Goal: Information Seeking & Learning: Check status

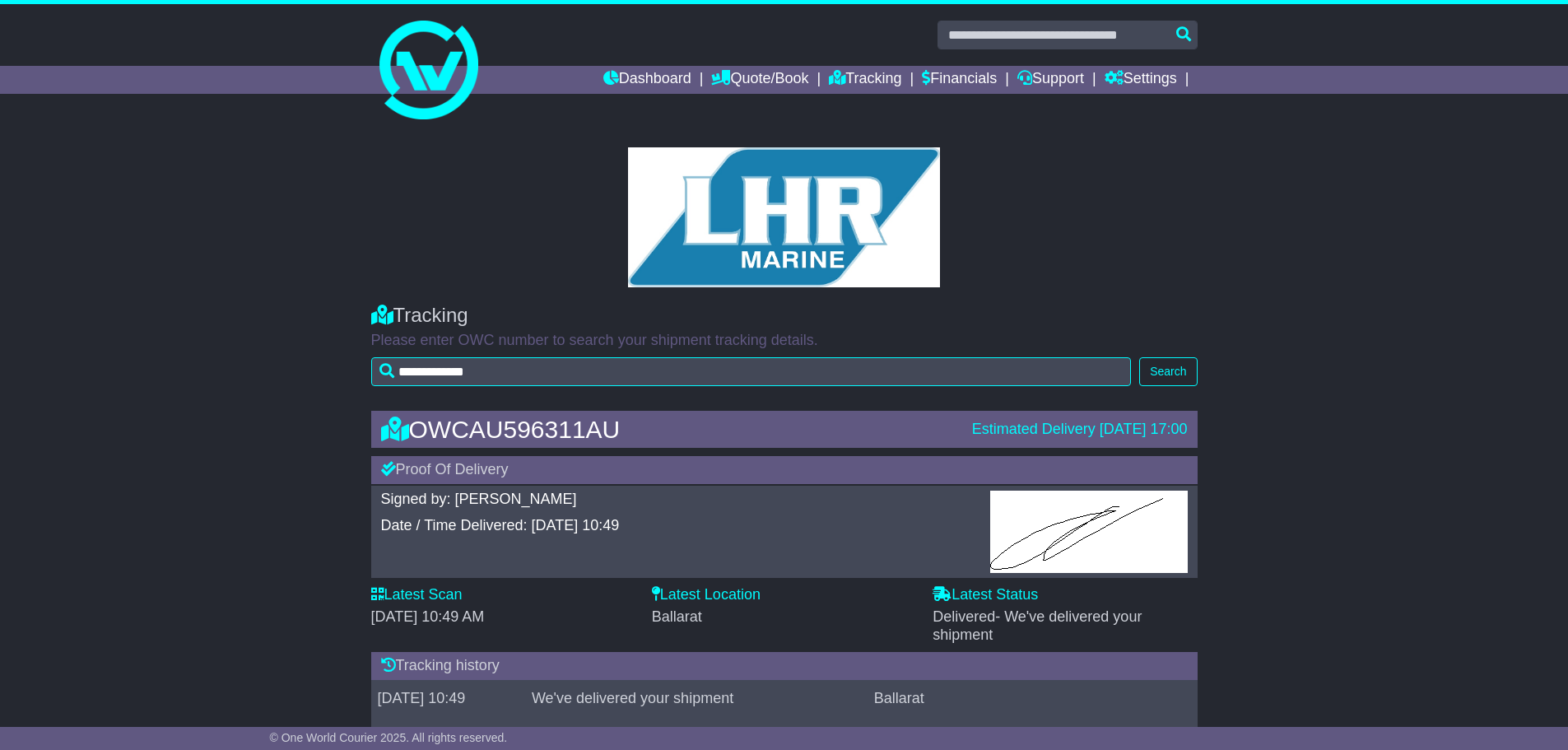
click at [387, 360] on input "**********" at bounding box center [751, 372] width 760 height 29
type input "**********"
click at [1168, 369] on button "Search" at bounding box center [1168, 372] width 58 height 29
